Goal: Task Accomplishment & Management: Manage account settings

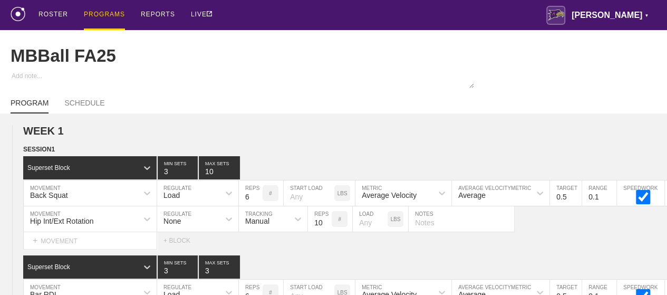
click at [96, 16] on div "PROGRAMS" at bounding box center [104, 15] width 41 height 30
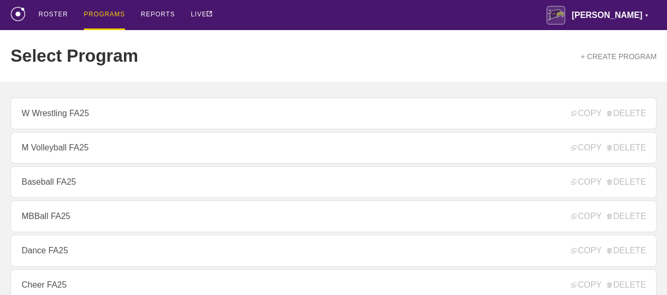
click at [73, 250] on link "Dance FA25" at bounding box center [334, 250] width 646 height 32
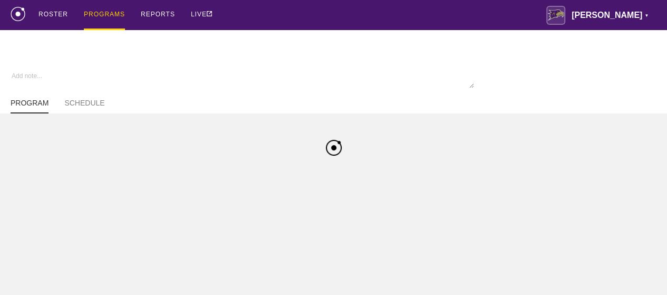
click at [62, 113] on html "ROSTER PROGRAMS REPORTS LIVE [PERSON_NAME] ▼ [PERSON_NAME][EMAIL_ADDRESS][PERSO…" at bounding box center [333, 56] width 667 height 113
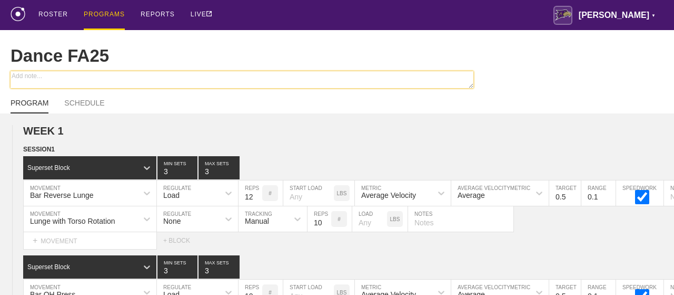
type textarea "x"
type input "Dance FA25"
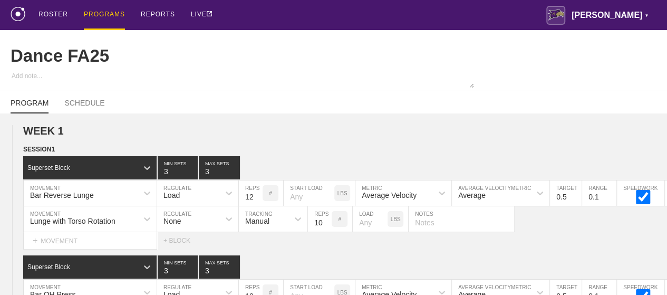
click at [107, 16] on div "PROGRAMS" at bounding box center [104, 15] width 41 height 30
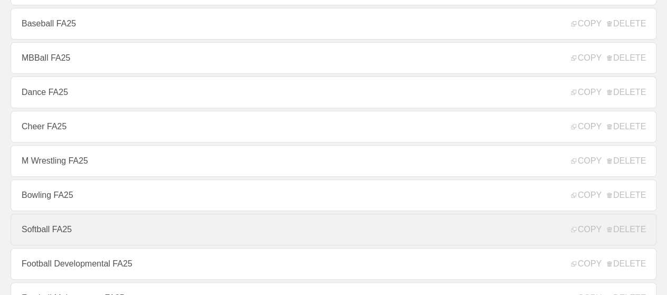
scroll to position [316, 0]
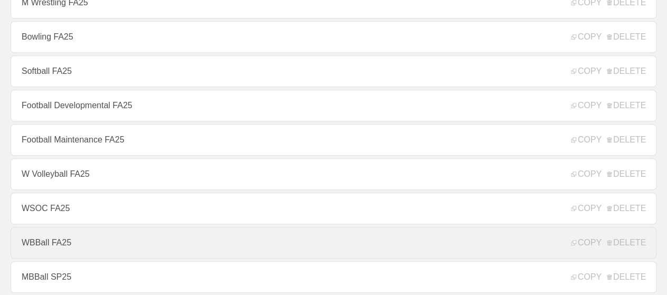
click at [53, 247] on link "WBBall FA25" at bounding box center [334, 243] width 646 height 32
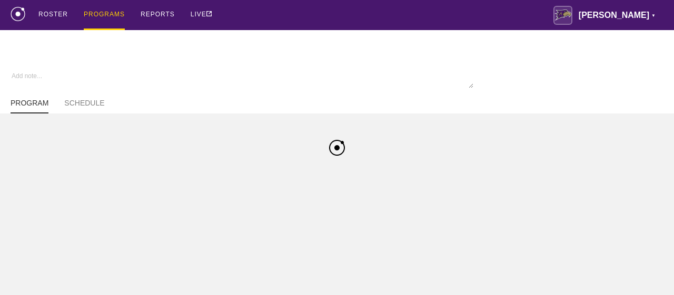
type textarea "x"
type input "WBBall FA25"
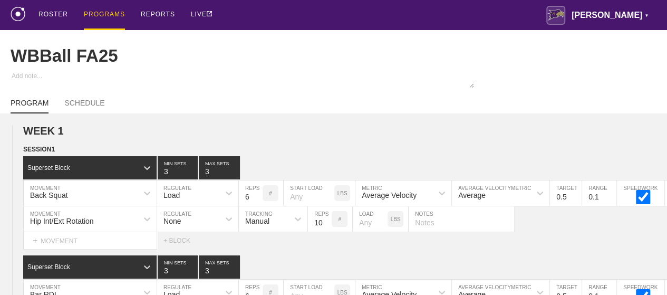
click at [100, 12] on div "PROGRAMS" at bounding box center [104, 15] width 41 height 30
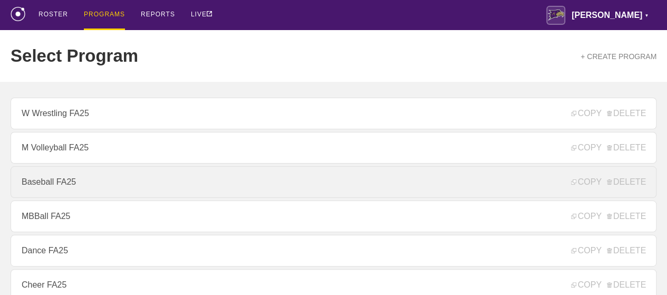
click at [74, 187] on link "Baseball FA25" at bounding box center [334, 182] width 646 height 32
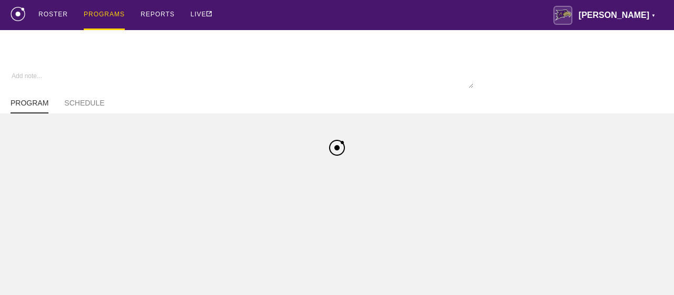
type textarea "x"
type input "Baseball FA25"
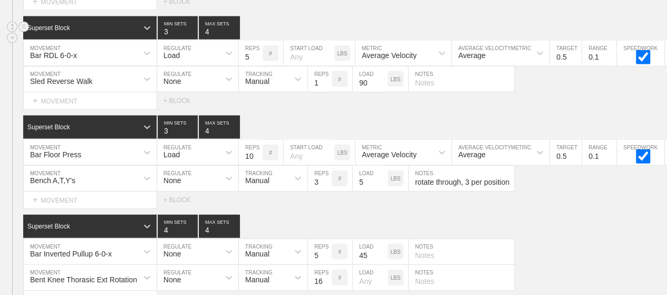
scroll to position [7296, 0]
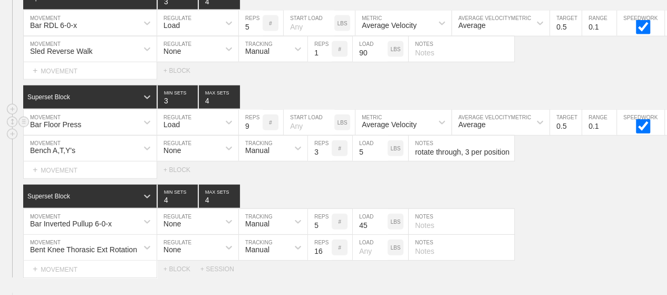
click at [257, 111] on input "9" at bounding box center [251, 122] width 24 height 25
click at [257, 111] on input "8" at bounding box center [251, 122] width 24 height 25
click at [257, 111] on input "7" at bounding box center [251, 122] width 24 height 25
click at [257, 111] on input "6" at bounding box center [251, 122] width 24 height 25
type input "6"
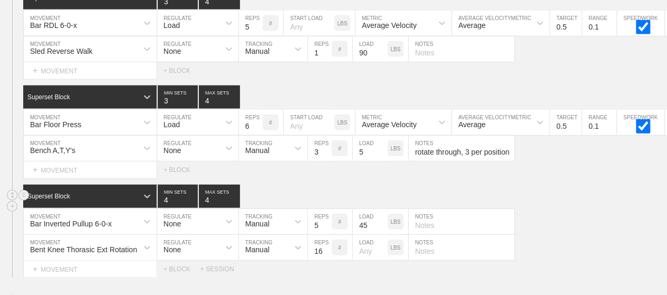
click at [334, 184] on div "Superset Block 4 MIN SETS 4 MAX SETS" at bounding box center [344, 195] width 643 height 23
